Goal: Information Seeking & Learning: Understand process/instructions

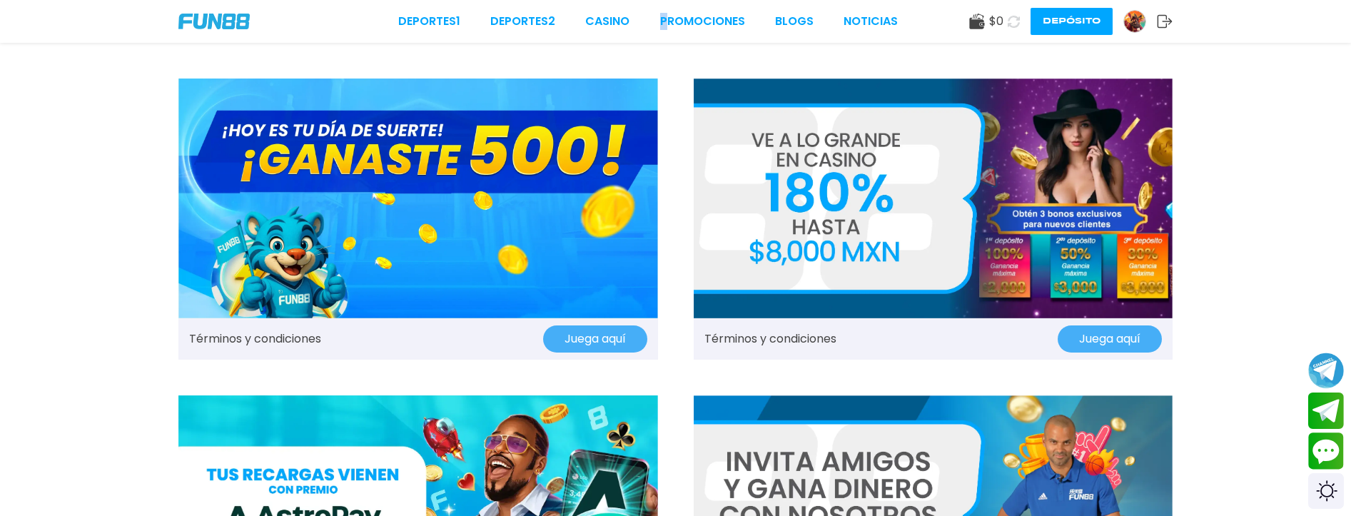
drag, startPoint x: 663, startPoint y: 34, endPoint x: 674, endPoint y: 0, distance: 35.2
click at [669, 18] on div "Deportes 1 Deportes 2 CASINO Promociones BLOGS NOTICIAS $ 0 Depósito" at bounding box center [675, 21] width 1351 height 43
click at [713, 19] on link "Promociones" at bounding box center [702, 21] width 85 height 17
click at [656, 24] on div "Deportes 1 Deportes 2 CASINO Promociones BLOGS NOTICIAS" at bounding box center [647, 21] width 499 height 17
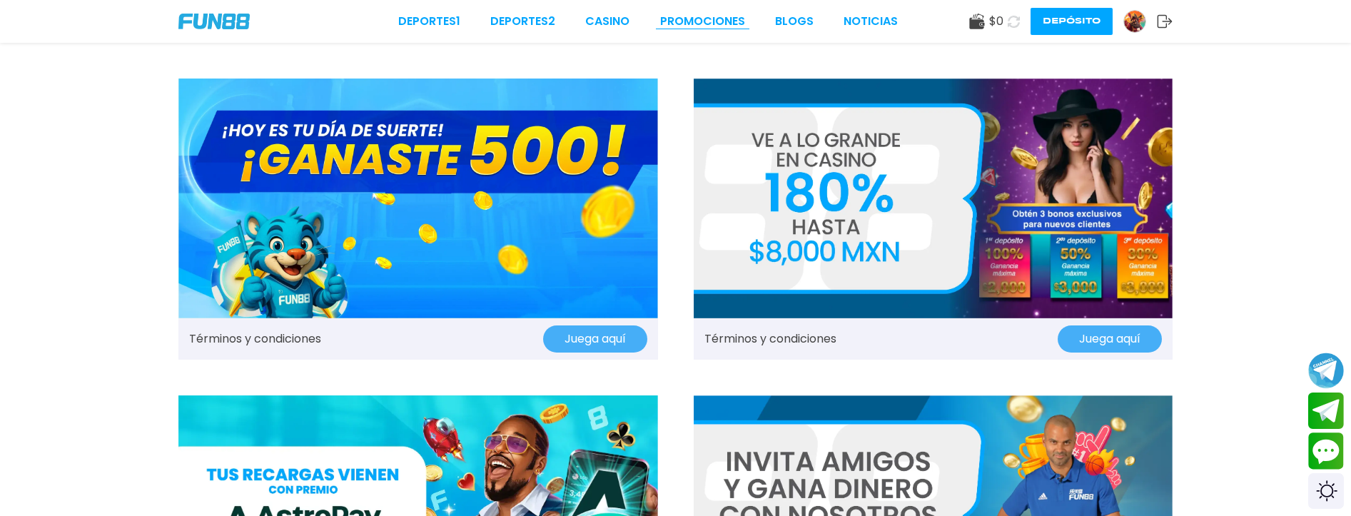
click at [669, 24] on link "Promociones" at bounding box center [702, 21] width 85 height 17
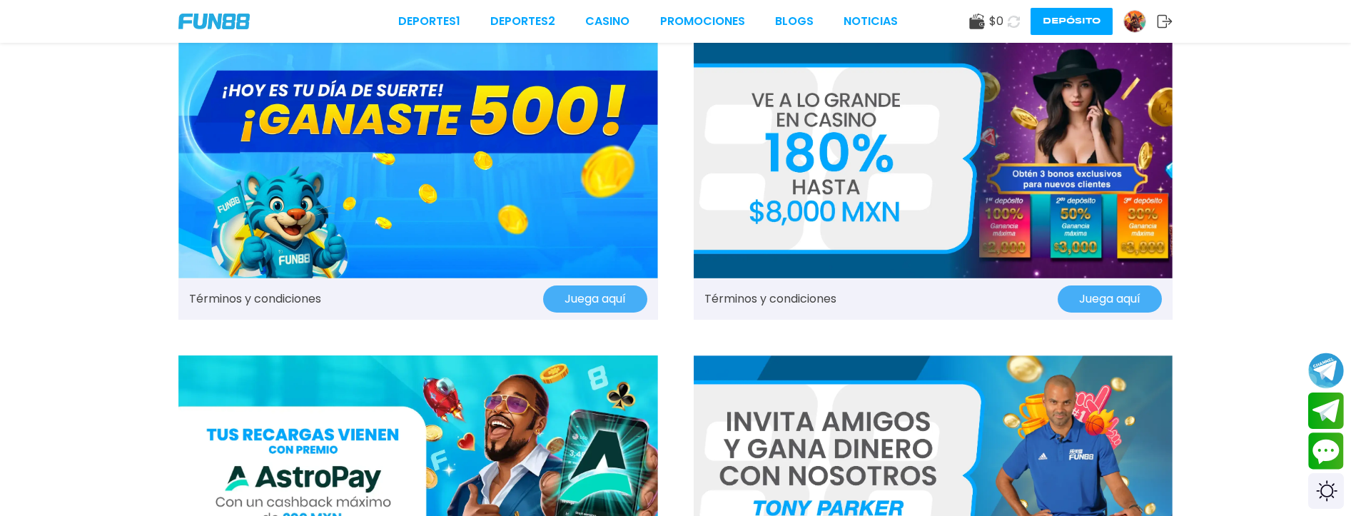
scroll to position [71, 0]
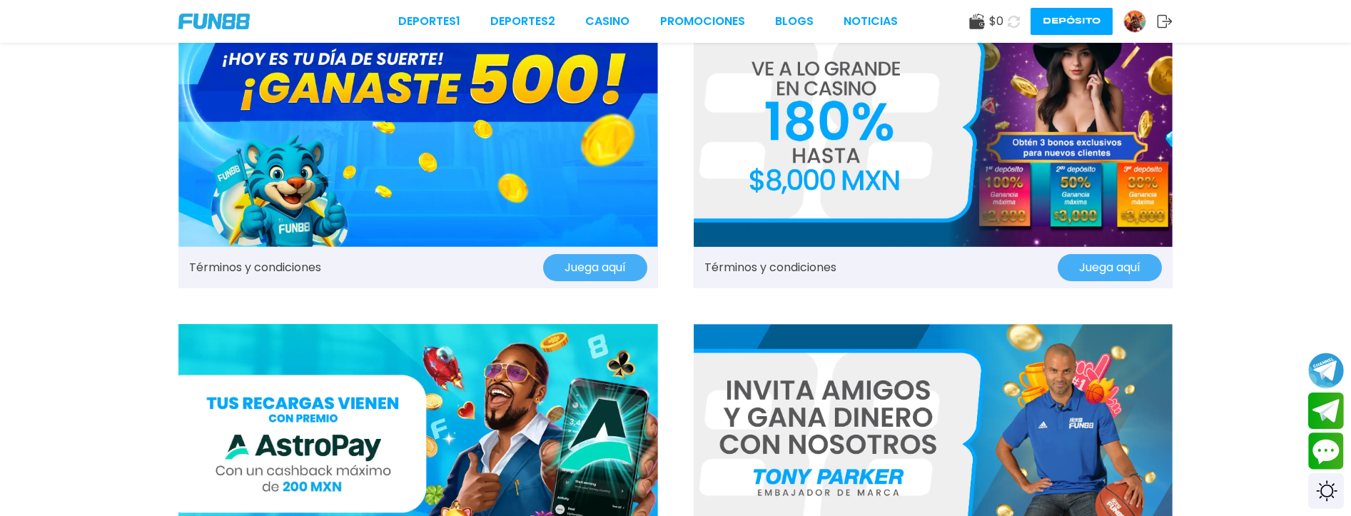
click at [637, 222] on img at bounding box center [417, 127] width 479 height 240
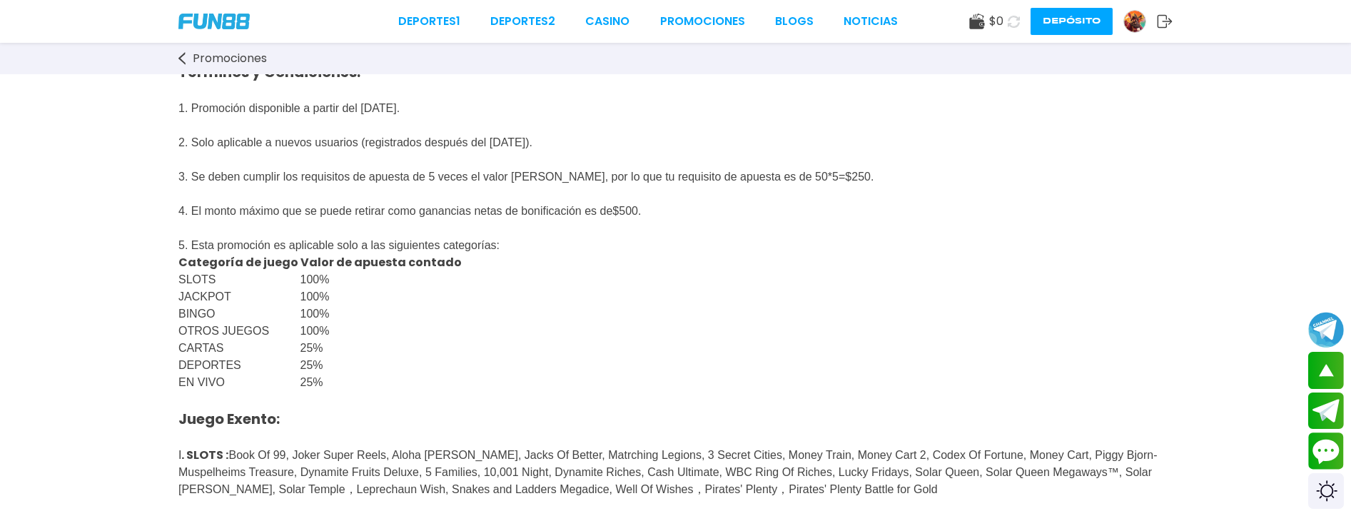
scroll to position [285, 0]
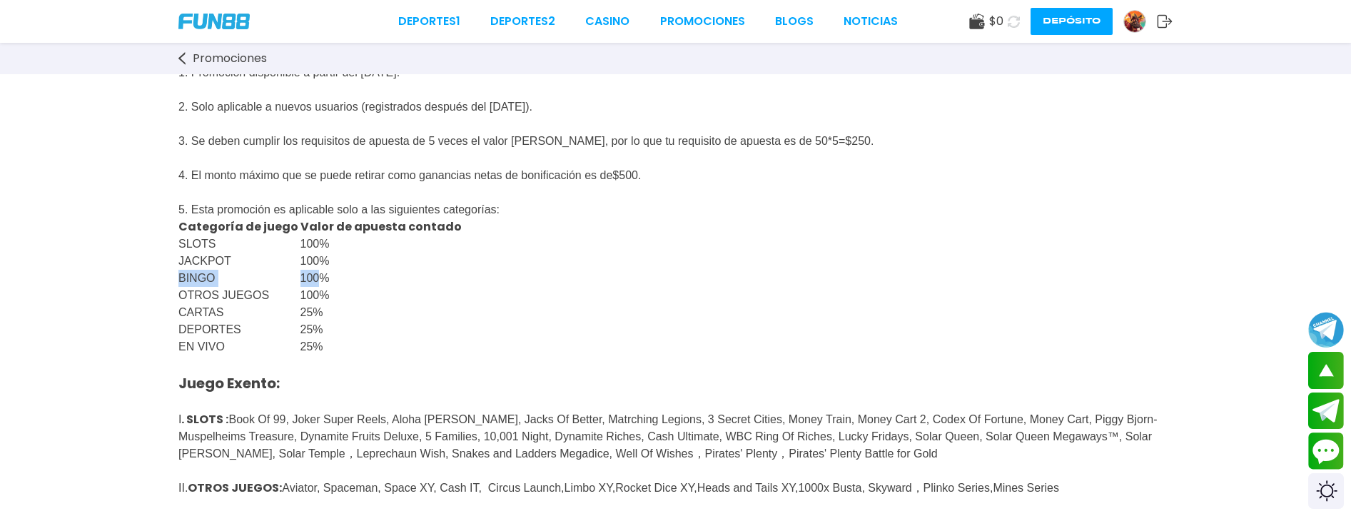
drag, startPoint x: 319, startPoint y: 291, endPoint x: 437, endPoint y: 303, distance: 119.0
click at [479, 282] on div "GANASTE 500 Gana hasta $ 500 en créditos gratis al registrarte en [DOMAIN_NAME]…" at bounding box center [675, 366] width 1351 height 1154
drag, startPoint x: 223, startPoint y: 388, endPoint x: 313, endPoint y: 377, distance: 91.3
click at [350, 355] on p "25%" at bounding box center [381, 346] width 163 height 17
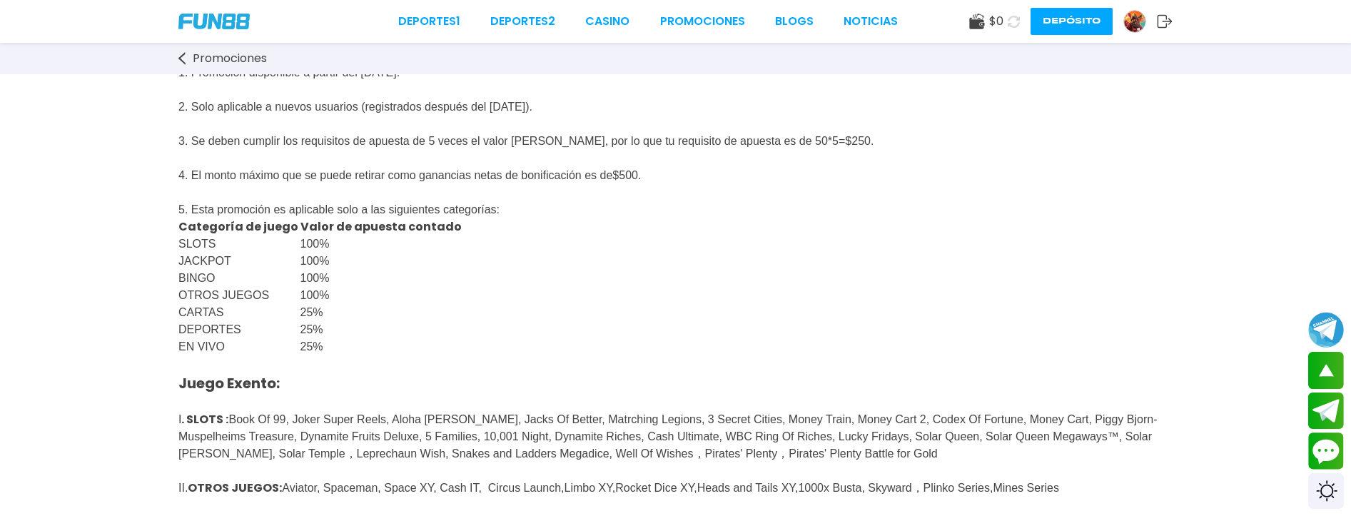
drag, startPoint x: 191, startPoint y: 324, endPoint x: 211, endPoint y: 320, distance: 21.1
click at [211, 320] on tbody "Categoría de juego Valor de apuesta contado SLOTS 100% JACKPOT 100% BINGO 100% …" at bounding box center [320, 286] width 285 height 137
drag, startPoint x: 269, startPoint y: 296, endPoint x: 304, endPoint y: 293, distance: 35.1
click at [312, 287] on tr "BINGO 100%" at bounding box center [320, 278] width 285 height 17
drag, startPoint x: 274, startPoint y: 316, endPoint x: 298, endPoint y: 318, distance: 24.4
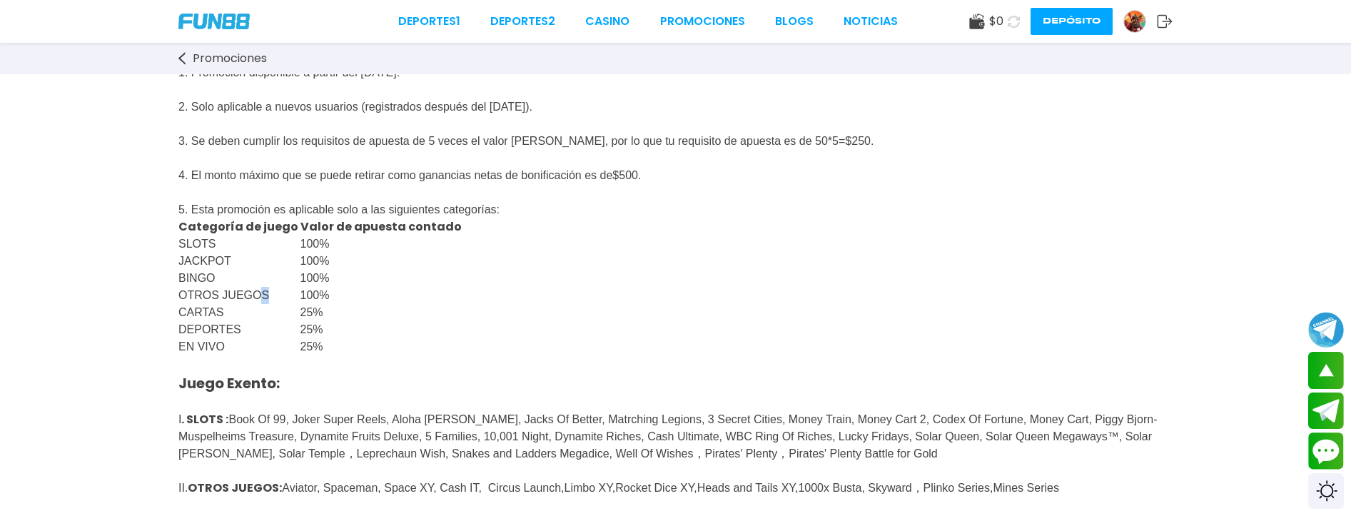
click at [297, 304] on p "OTROS JUEGOS" at bounding box center [239, 295] width 122 height 17
drag, startPoint x: 284, startPoint y: 339, endPoint x: 319, endPoint y: 339, distance: 35.0
click at [318, 338] on tr "DEPORTES 25%" at bounding box center [320, 329] width 285 height 17
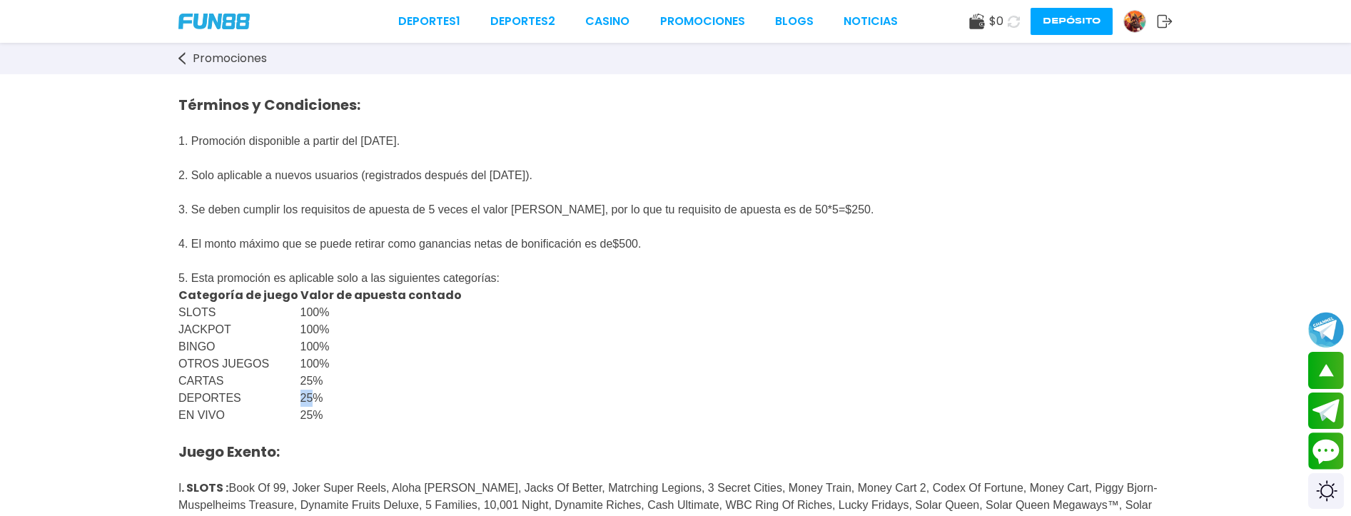
scroll to position [71, 0]
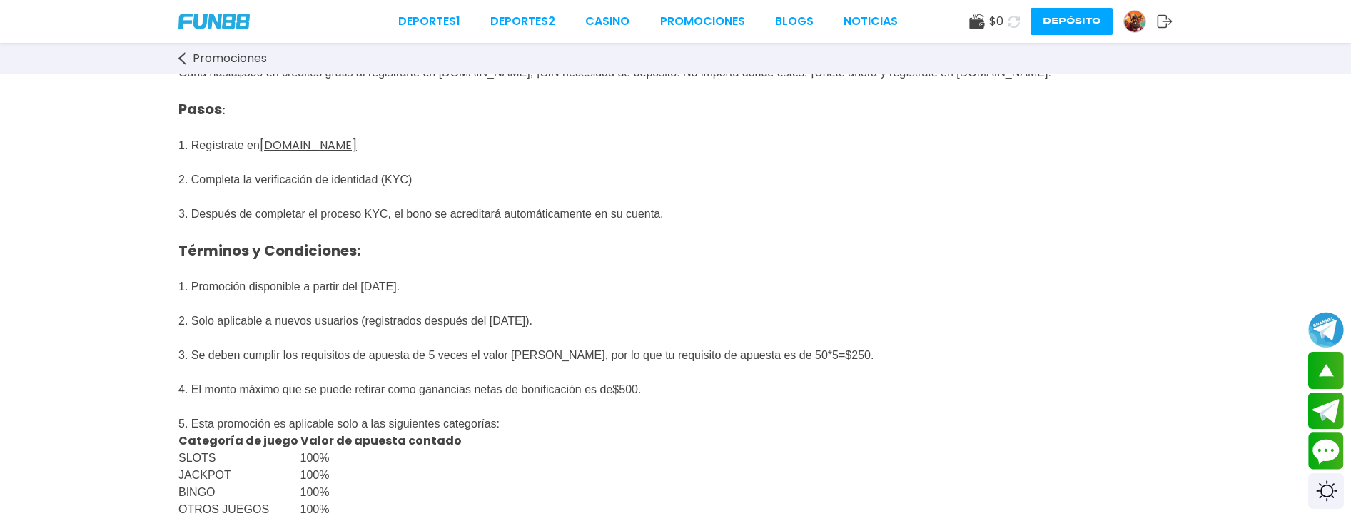
drag, startPoint x: 664, startPoint y: 206, endPoint x: 547, endPoint y: 314, distance: 159.1
click at [665, 208] on p "Pasos : 1. Regístrate en [DOMAIN_NAME] 2. Completa la verificación de identidad…" at bounding box center [675, 222] width 994 height 283
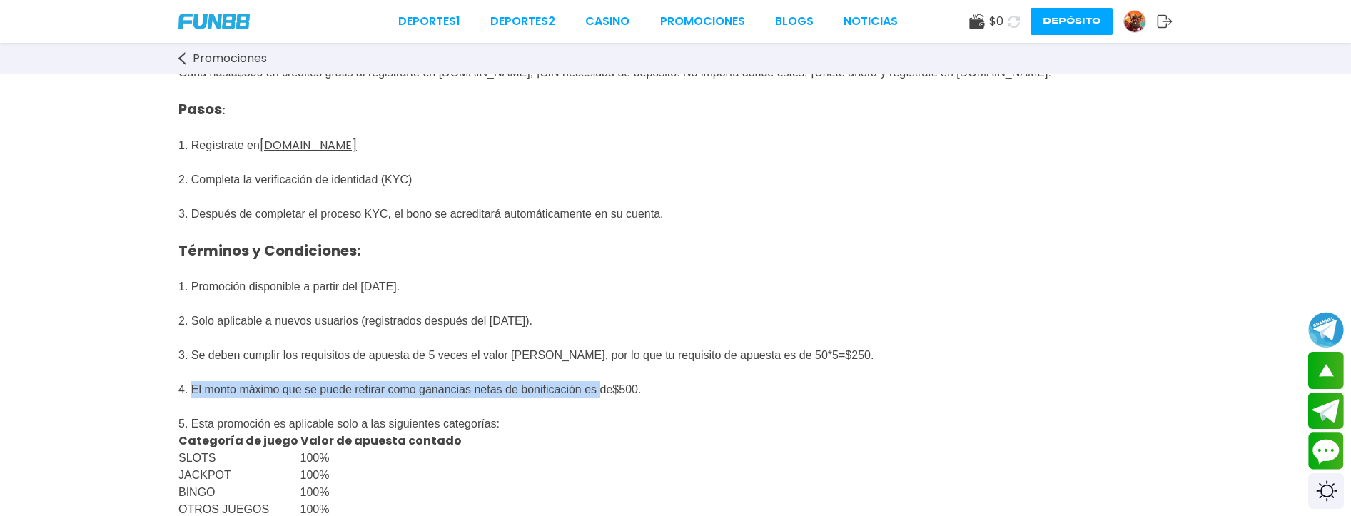
drag, startPoint x: 193, startPoint y: 398, endPoint x: 656, endPoint y: 408, distance: 463.9
click at [612, 397] on span "4. El monto máximo que se puede retirar como ganancias netas de bonificación es…" at bounding box center [395, 389] width 434 height 16
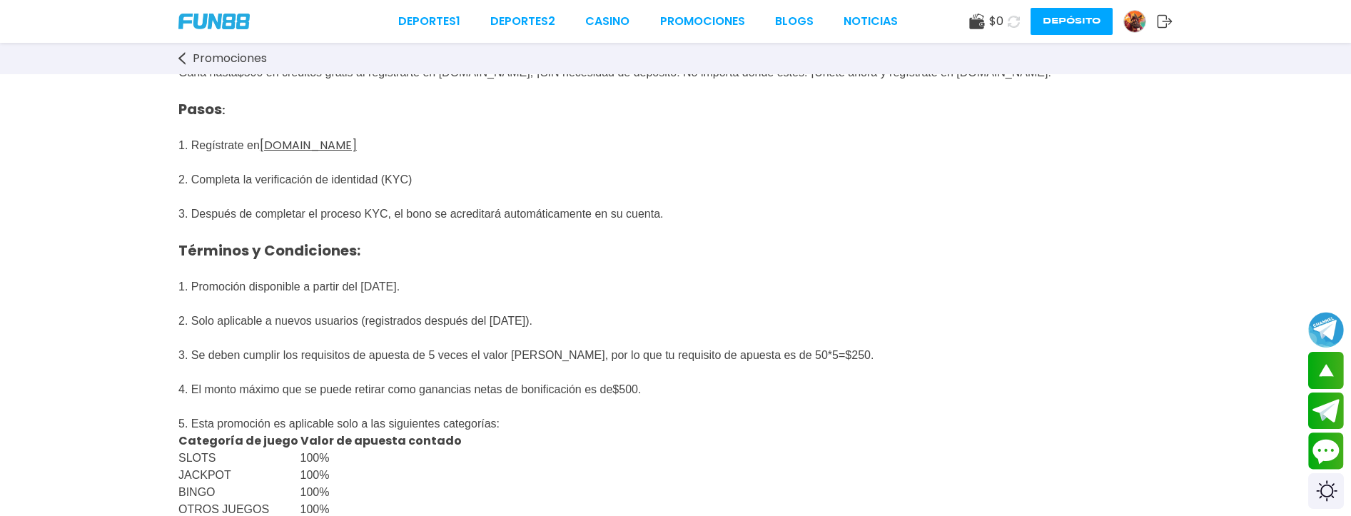
drag, startPoint x: 636, startPoint y: 422, endPoint x: 611, endPoint y: 417, distance: 25.3
click at [636, 422] on p "5. Esta promoción es aplicable solo a las siguientes categorías:" at bounding box center [675, 415] width 994 height 34
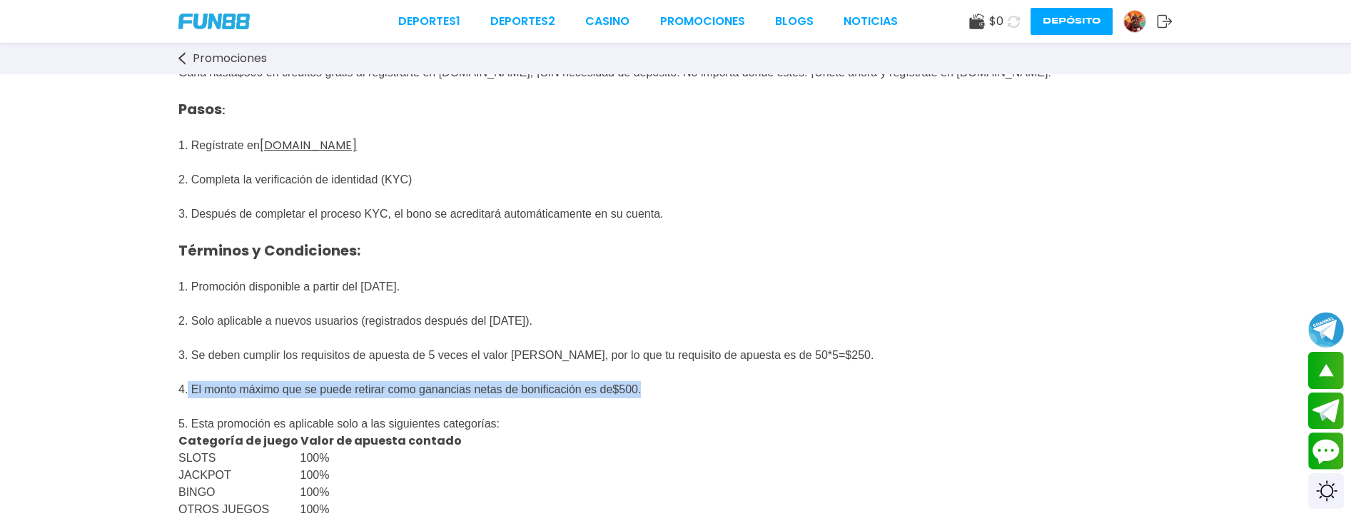
drag, startPoint x: 189, startPoint y: 400, endPoint x: 751, endPoint y: 406, distance: 561.6
click at [751, 398] on p "4. El monto máximo que se puede retirar como ganancias netas de bonificación es…" at bounding box center [675, 381] width 994 height 34
click at [791, 293] on p "Pasos : 1. Regístrate en [DOMAIN_NAME] 2. Completa la verificación de identidad…" at bounding box center [675, 222] width 994 height 283
